Goal: Transaction & Acquisition: Purchase product/service

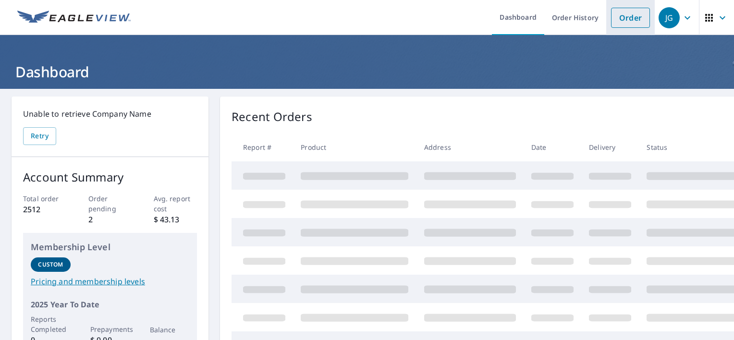
click at [621, 22] on link "Order" at bounding box center [630, 18] width 39 height 20
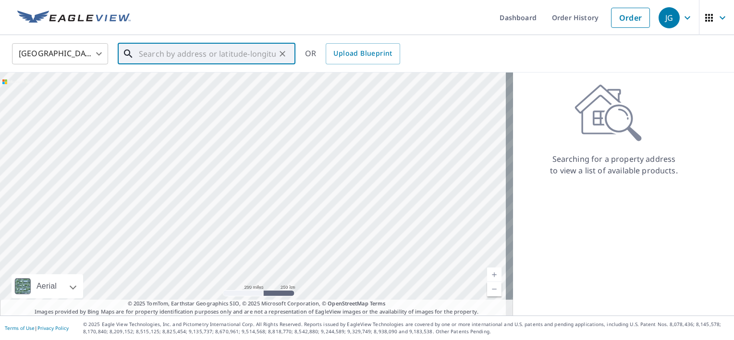
click at [156, 60] on input "text" at bounding box center [207, 53] width 137 height 27
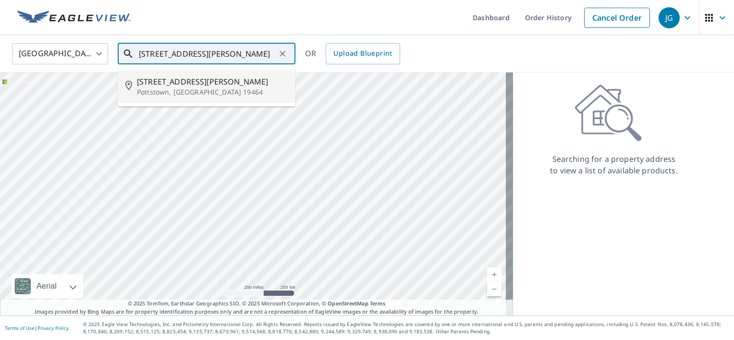
click at [154, 78] on span "[STREET_ADDRESS][PERSON_NAME]" at bounding box center [212, 82] width 151 height 12
type input "[STREET_ADDRESS][PERSON_NAME]"
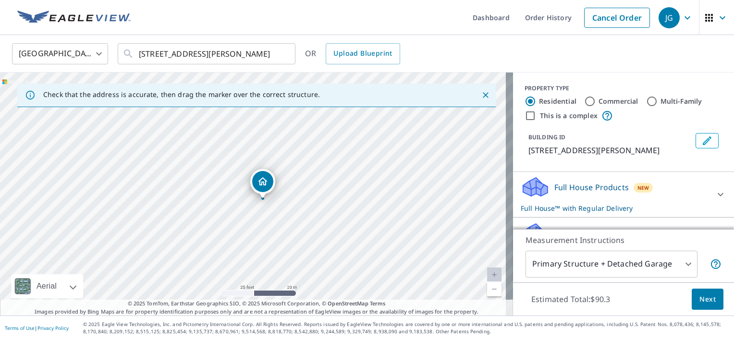
drag, startPoint x: 170, startPoint y: 132, endPoint x: 180, endPoint y: 138, distance: 11.5
click at [180, 138] on div "[STREET_ADDRESS][PERSON_NAME]" at bounding box center [256, 194] width 513 height 243
drag, startPoint x: 267, startPoint y: 188, endPoint x: 280, endPoint y: 197, distance: 15.5
click at [526, 186] on icon at bounding box center [533, 184] width 21 height 12
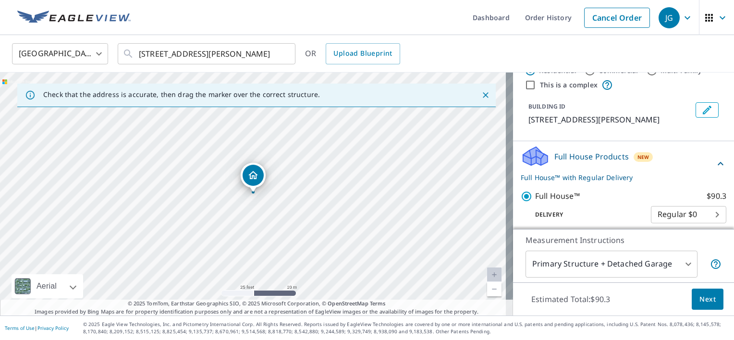
scroll to position [48, 0]
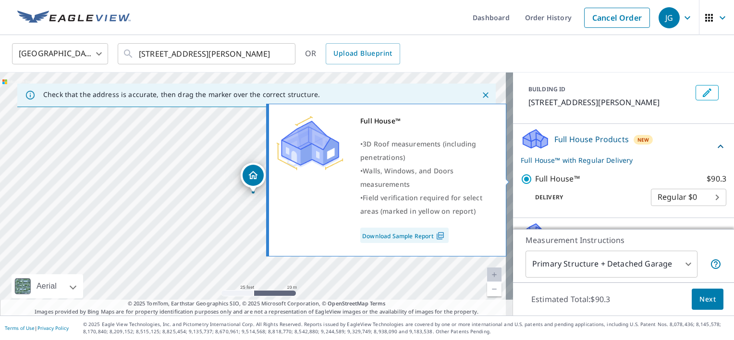
click at [521, 181] on input "Full House™ $90.3" at bounding box center [528, 179] width 14 height 12
checkbox input "false"
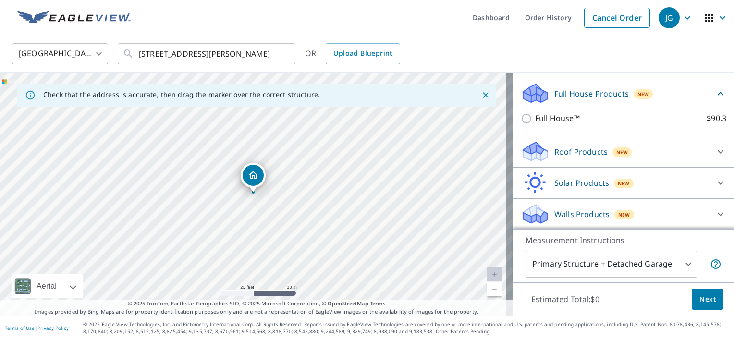
click at [543, 155] on div "Roof Products New" at bounding box center [615, 151] width 188 height 23
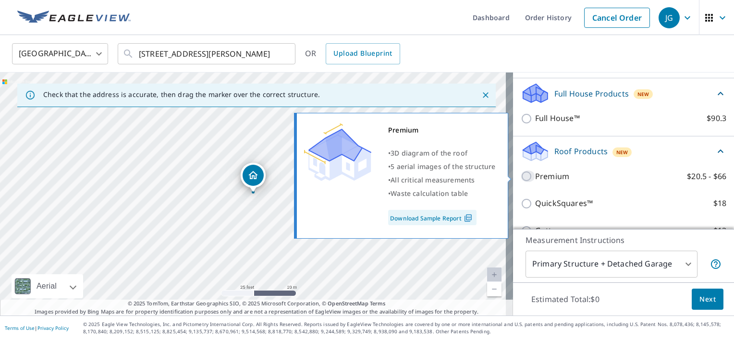
click at [521, 174] on input "Premium $20.5 - $66" at bounding box center [528, 177] width 14 height 12
checkbox input "true"
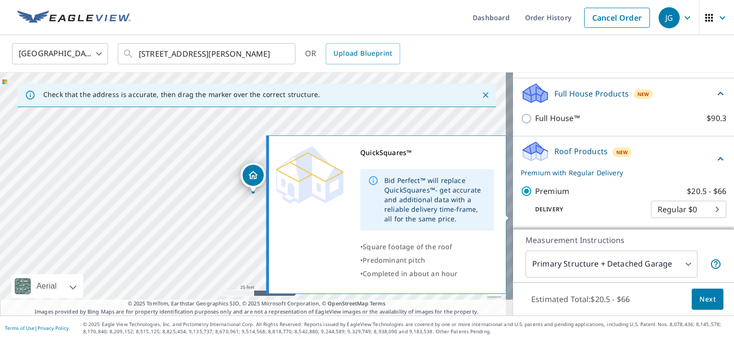
scroll to position [142, 0]
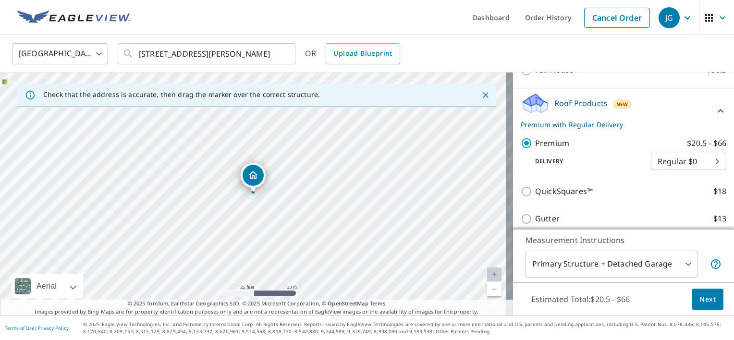
click at [702, 300] on span "Next" at bounding box center [707, 300] width 16 height 12
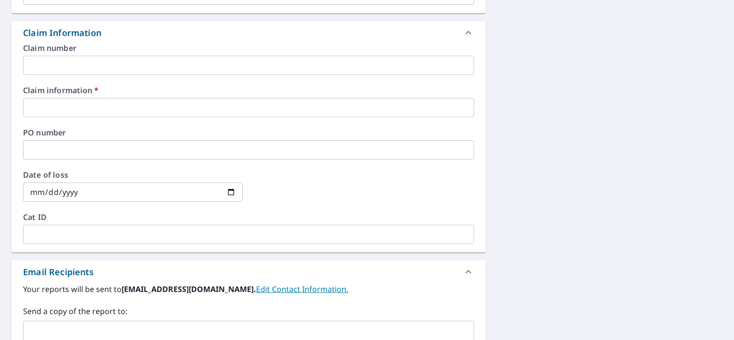
scroll to position [336, 0]
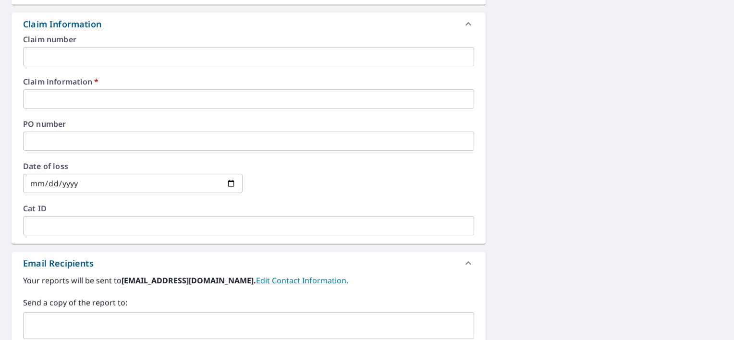
click at [38, 105] on input "text" at bounding box center [248, 98] width 451 height 19
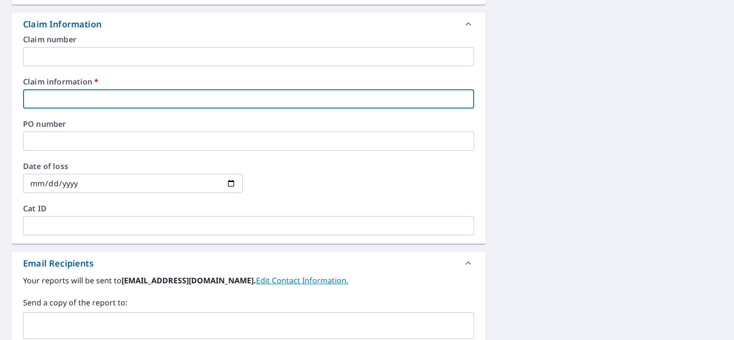
type input "Reroof"
checkbox input "true"
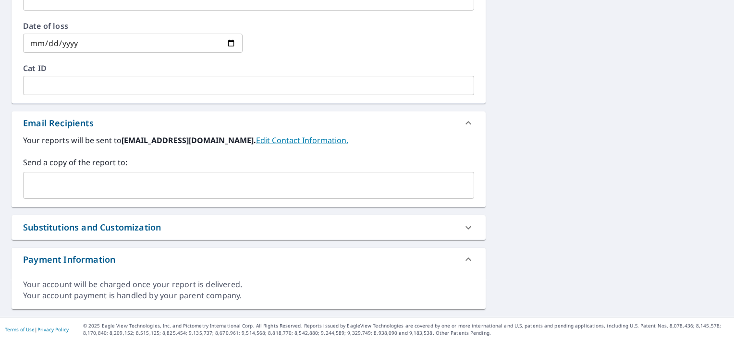
scroll to position [477, 0]
click at [34, 186] on input "text" at bounding box center [241, 185] width 428 height 18
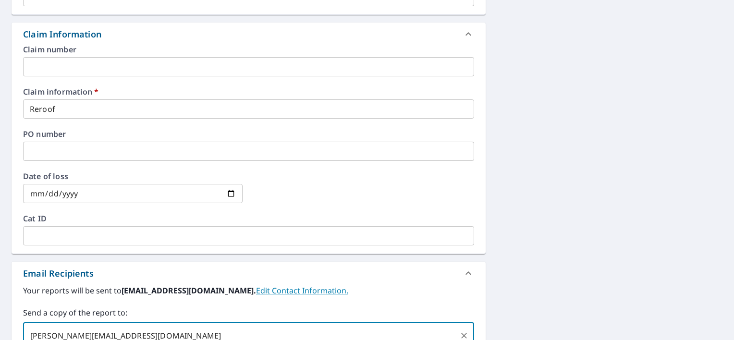
scroll to position [237, 0]
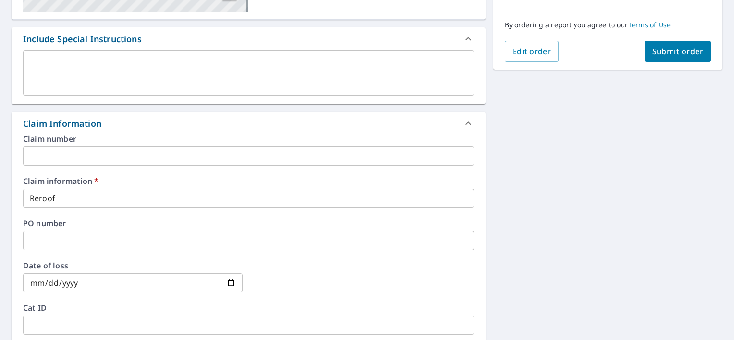
type input "[PERSON_NAME][EMAIL_ADDRESS][DOMAIN_NAME]"
click at [661, 51] on span "Submit order" at bounding box center [677, 51] width 51 height 11
checkbox input "true"
